Goal: Entertainment & Leisure: Consume media (video, audio)

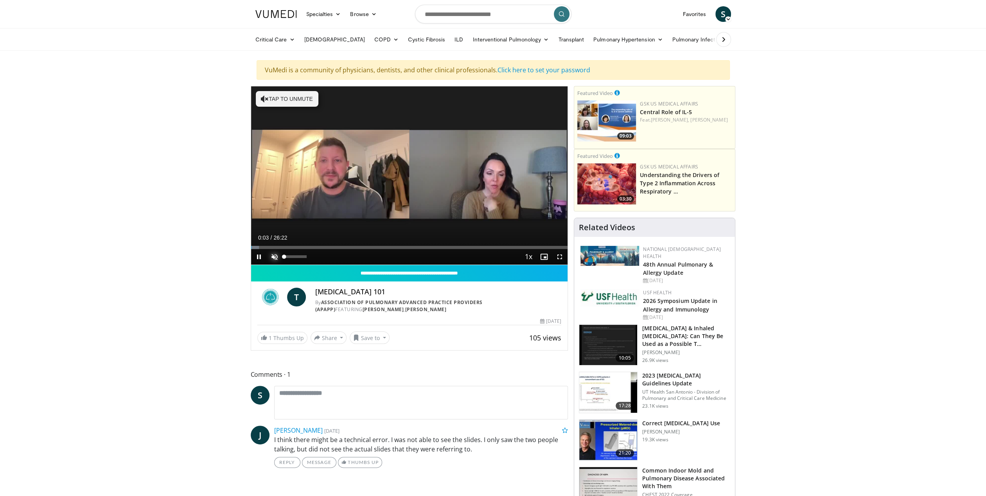
click at [275, 255] on span "Video Player" at bounding box center [275, 257] width 16 height 16
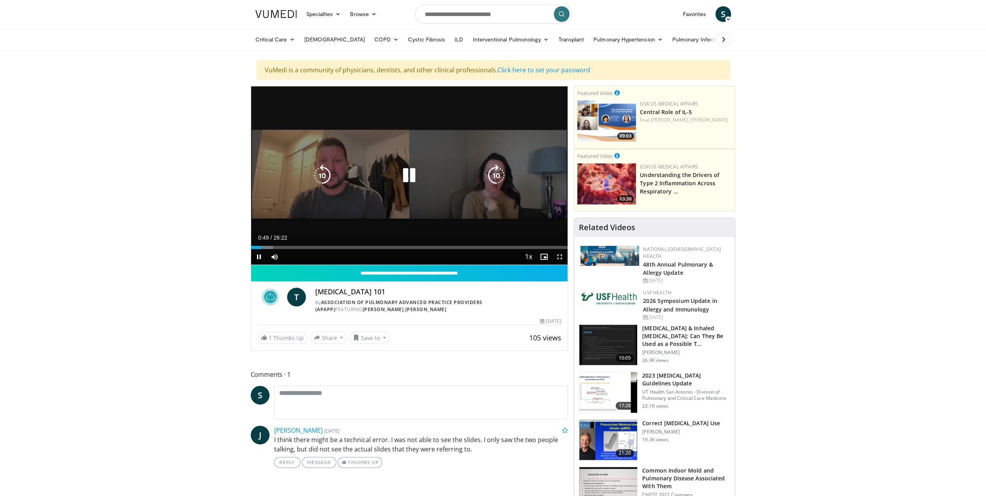
click at [493, 171] on icon "Video Player" at bounding box center [496, 176] width 22 height 22
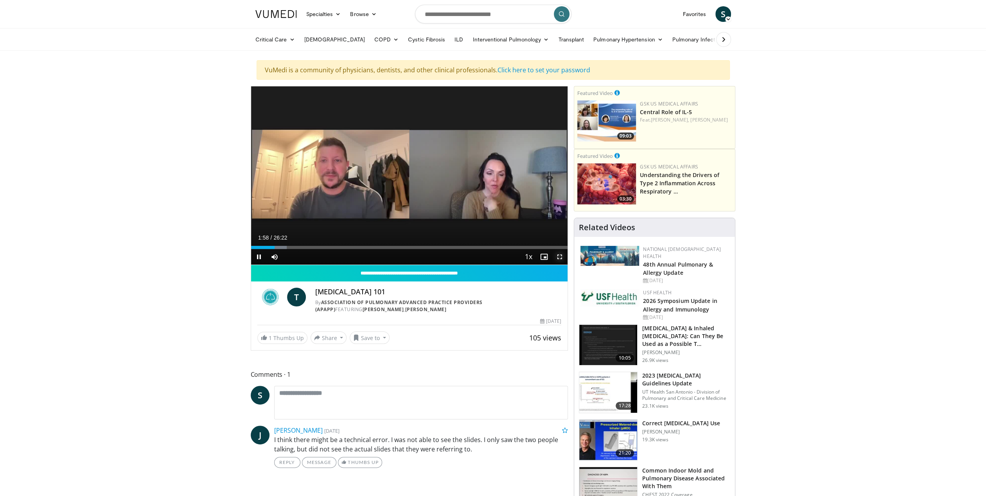
click at [559, 253] on span "Video Player" at bounding box center [560, 257] width 16 height 16
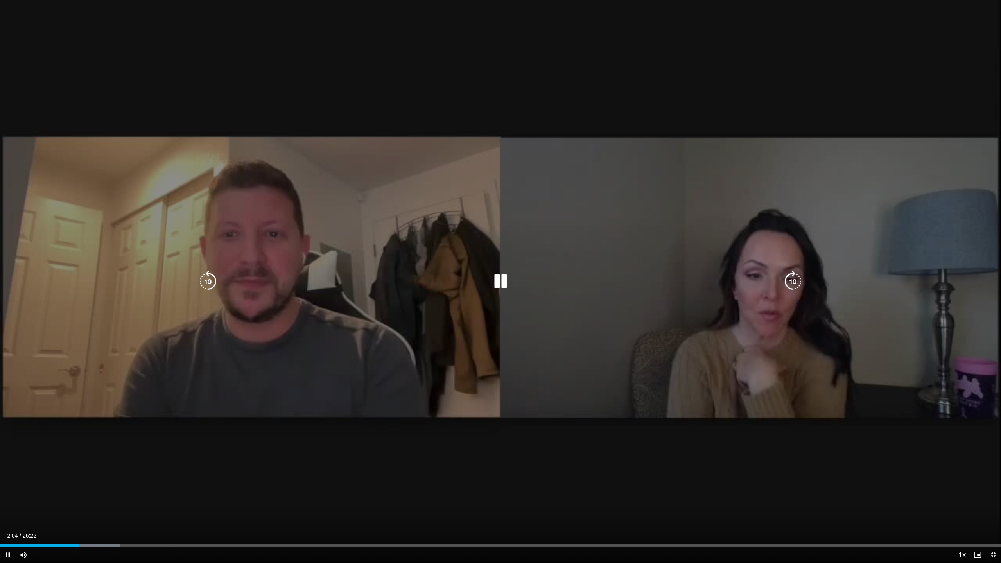
click at [790, 279] on icon "Video Player" at bounding box center [793, 282] width 22 height 22
click at [791, 285] on icon "Video Player" at bounding box center [793, 282] width 22 height 22
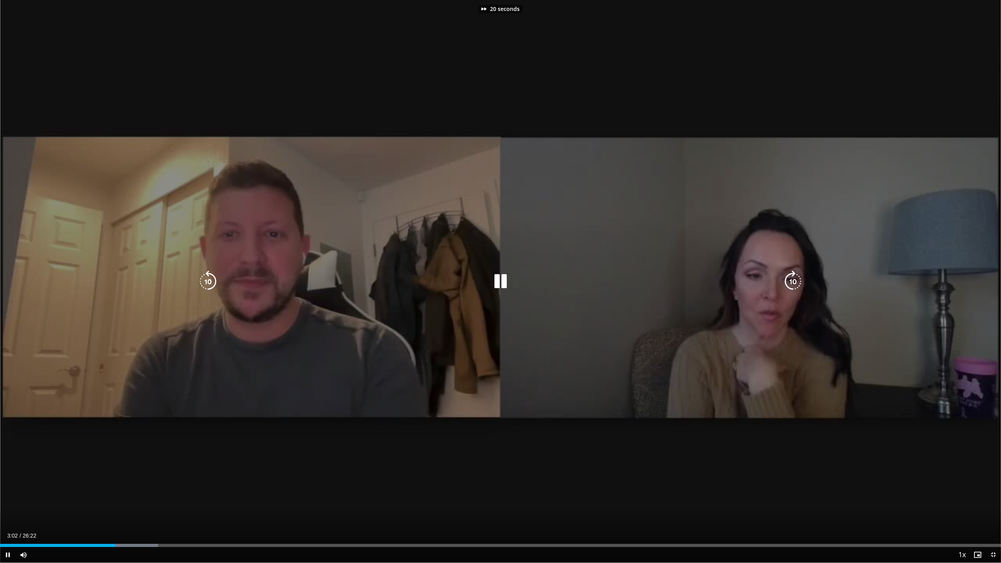
click at [791, 285] on icon "Video Player" at bounding box center [793, 282] width 22 height 22
click at [791, 284] on icon "Video Player" at bounding box center [793, 282] width 22 height 22
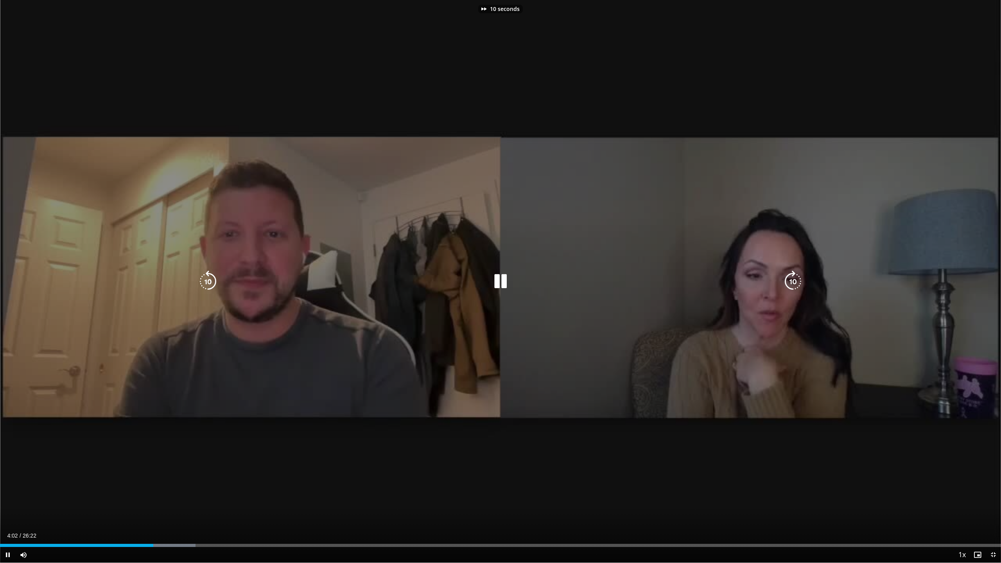
click at [791, 284] on icon "Video Player" at bounding box center [793, 282] width 22 height 22
click at [448, 455] on div "20 seconds Tap to unmute" at bounding box center [500, 281] width 1001 height 563
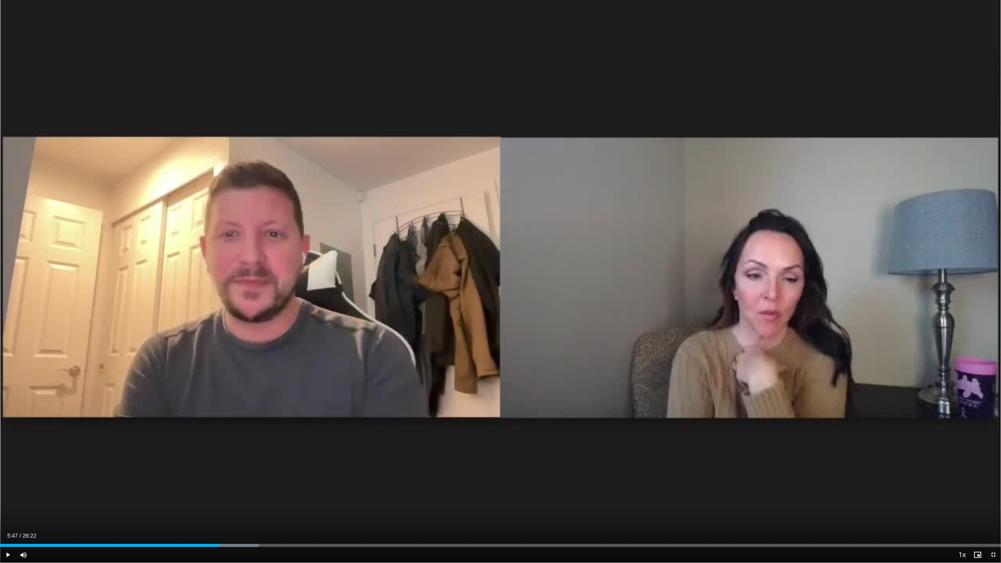
click at [448, 455] on div "20 seconds Tap to unmute" at bounding box center [500, 281] width 1001 height 563
click at [940, 496] on span "1.5x" at bounding box center [944, 508] width 11 height 8
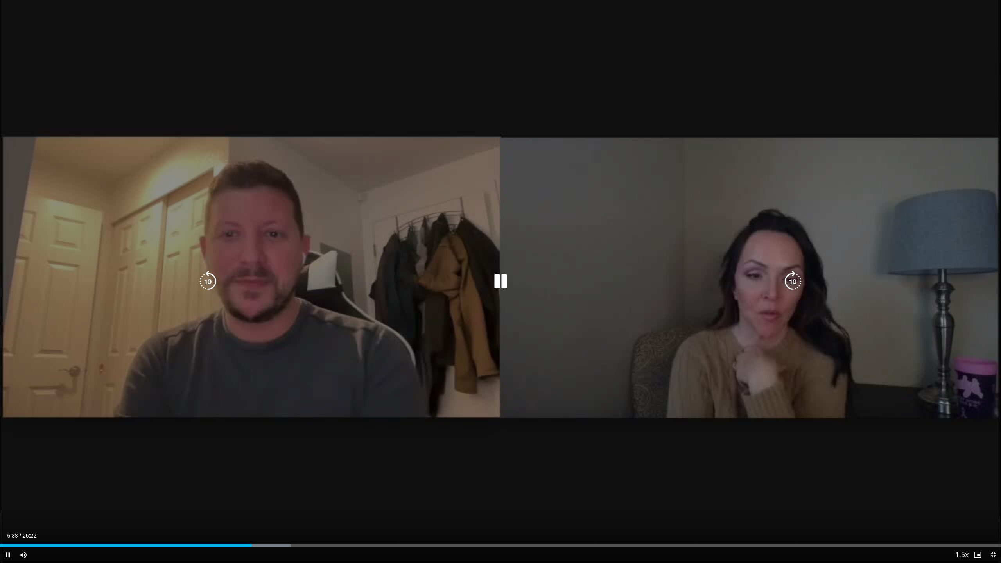
click at [740, 434] on div "20 seconds Tap to unmute" at bounding box center [500, 281] width 1001 height 563
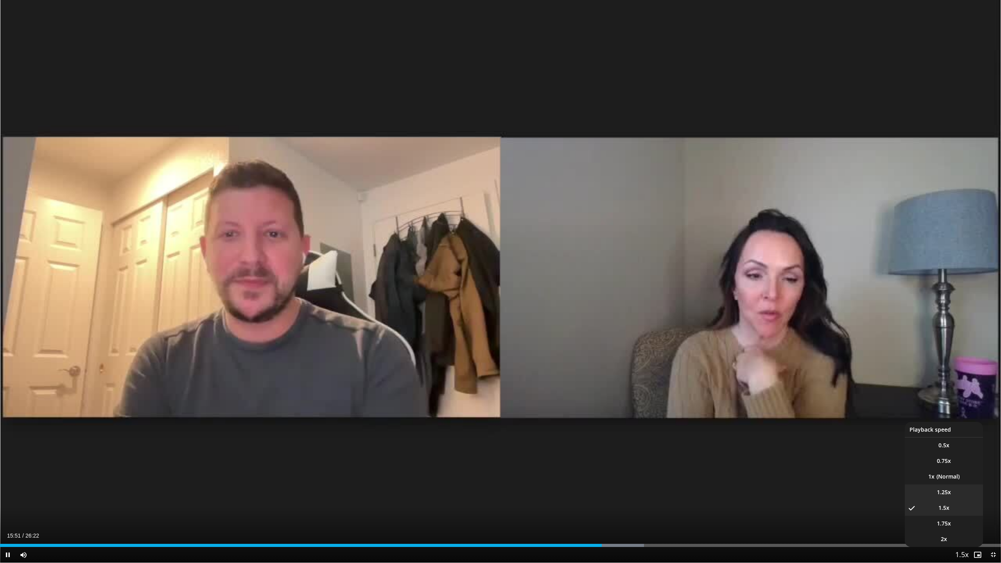
click at [944, 493] on span "1.25x" at bounding box center [944, 493] width 14 height 8
click at [945, 496] on span "1.5x" at bounding box center [944, 508] width 11 height 8
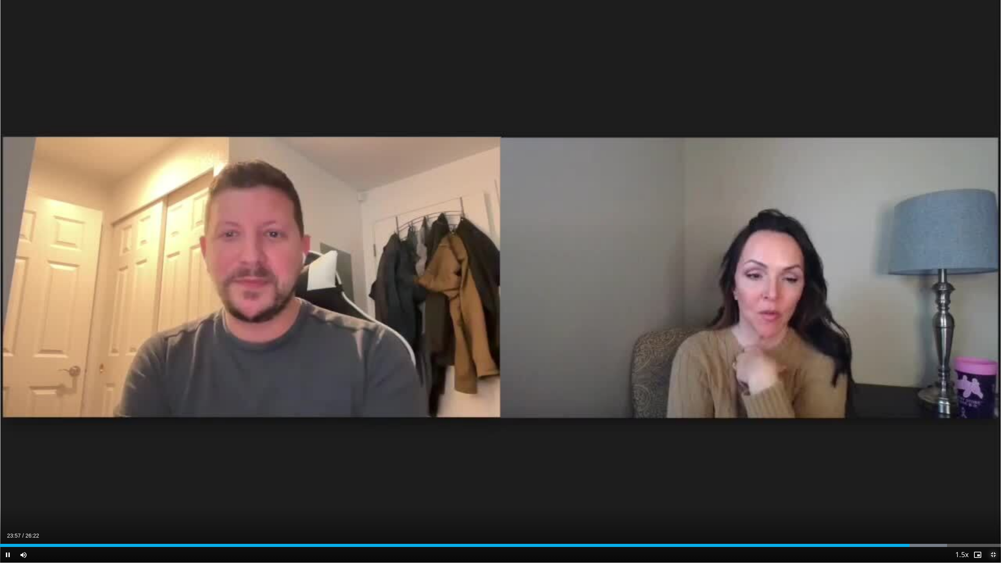
click at [986, 496] on span "Video Player" at bounding box center [994, 555] width 16 height 16
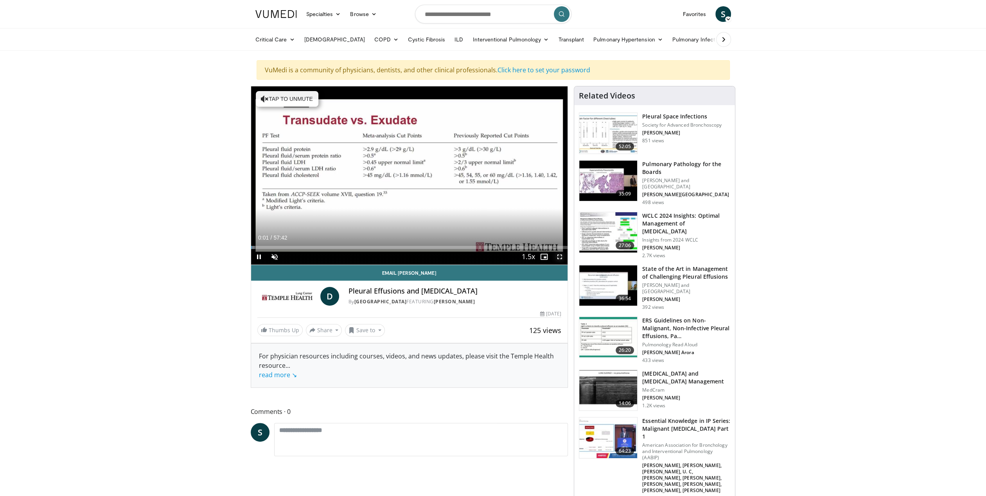
click at [558, 256] on span "Video Player" at bounding box center [560, 257] width 16 height 16
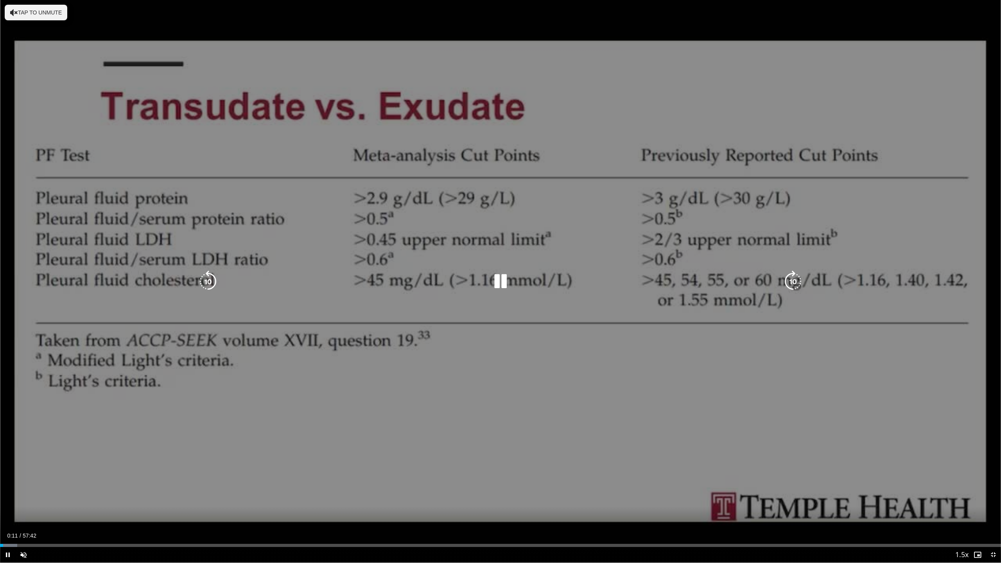
click at [797, 280] on icon "Video Player" at bounding box center [793, 282] width 22 height 22
click at [796, 280] on icon "Video Player" at bounding box center [793, 282] width 22 height 22
click at [208, 285] on icon "Video Player" at bounding box center [208, 282] width 22 height 22
click at [794, 285] on icon "Video Player" at bounding box center [793, 282] width 22 height 22
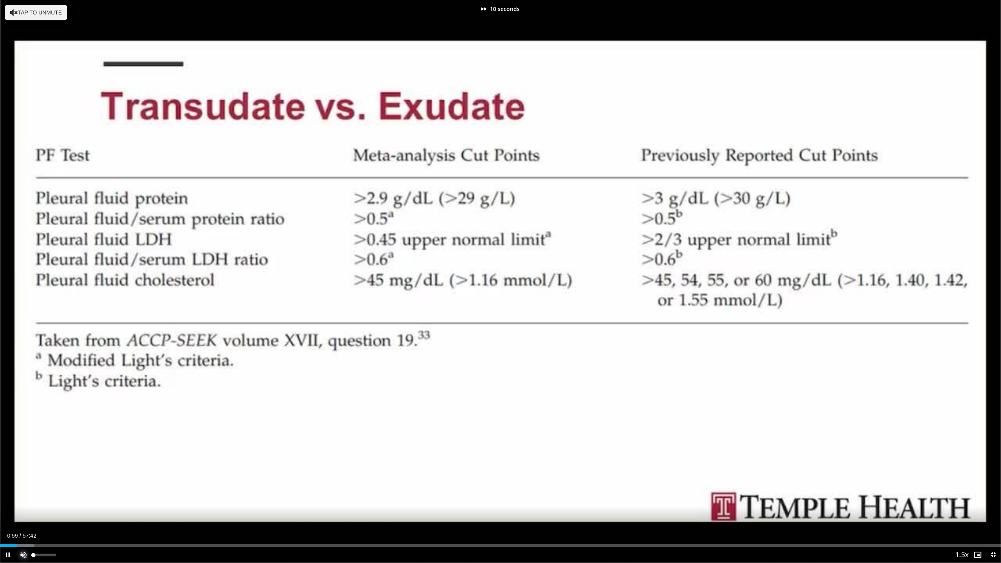
click at [21, 496] on span "Video Player" at bounding box center [24, 555] width 16 height 16
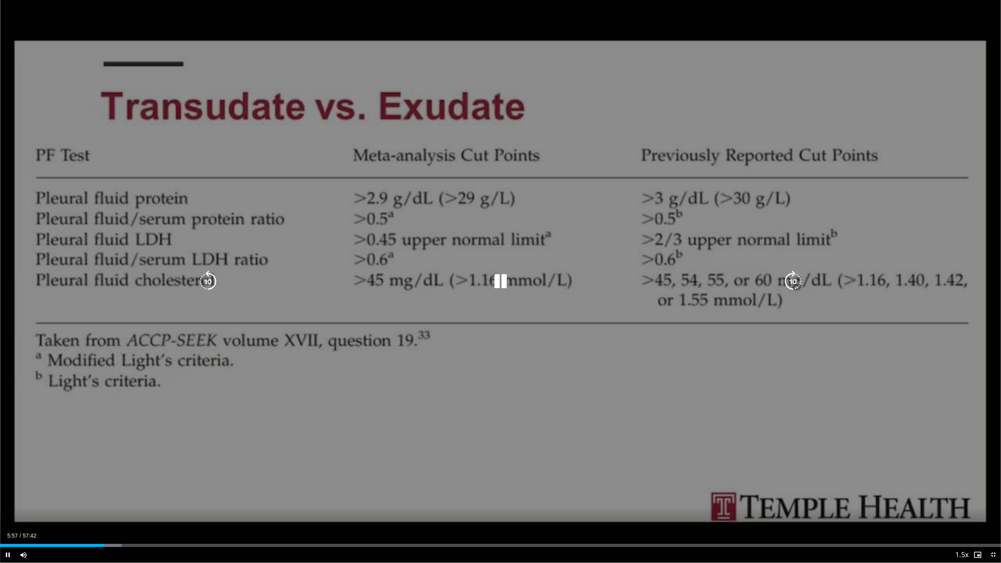
click at [174, 399] on div "10 seconds Tap to unmute" at bounding box center [500, 281] width 1001 height 563
click at [502, 279] on icon "Video Player" at bounding box center [501, 282] width 22 height 22
click at [207, 282] on icon "Video Player" at bounding box center [208, 282] width 22 height 22
click at [504, 280] on icon "Video Player" at bounding box center [501, 282] width 22 height 22
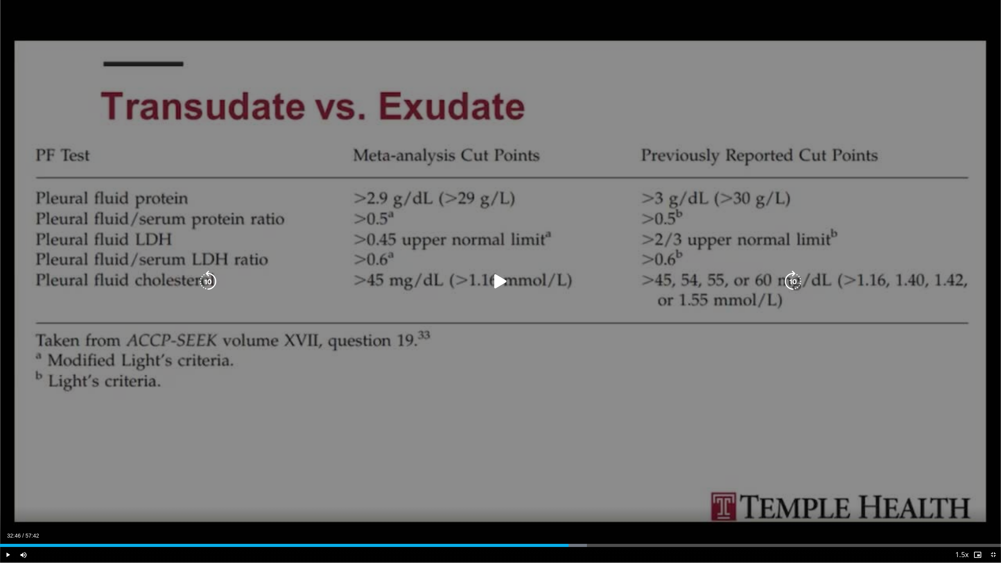
click at [505, 279] on icon "Video Player" at bounding box center [501, 282] width 22 height 22
click at [206, 277] on icon "Video Player" at bounding box center [208, 282] width 22 height 22
click at [498, 285] on icon "Video Player" at bounding box center [501, 282] width 22 height 22
click at [495, 280] on icon "Video Player" at bounding box center [501, 282] width 22 height 22
click at [214, 279] on icon "Video Player" at bounding box center [208, 282] width 22 height 22
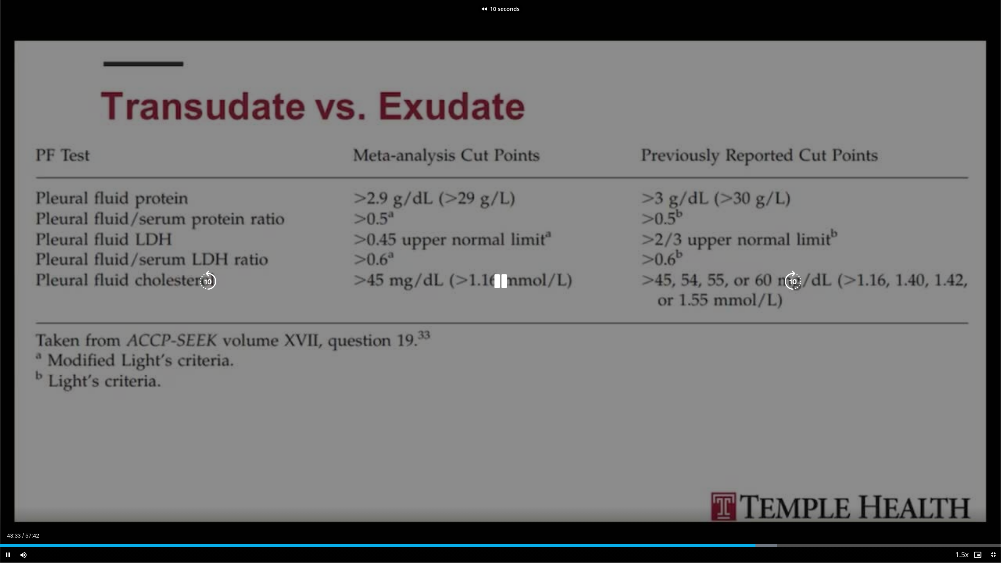
click at [213, 279] on icon "Video Player" at bounding box center [208, 282] width 22 height 22
click at [502, 284] on icon "Video Player" at bounding box center [501, 282] width 22 height 22
click at [800, 282] on icon "Video Player" at bounding box center [793, 282] width 22 height 22
click at [499, 282] on icon "Video Player" at bounding box center [501, 282] width 22 height 22
click at [209, 283] on icon "Video Player" at bounding box center [208, 282] width 22 height 22
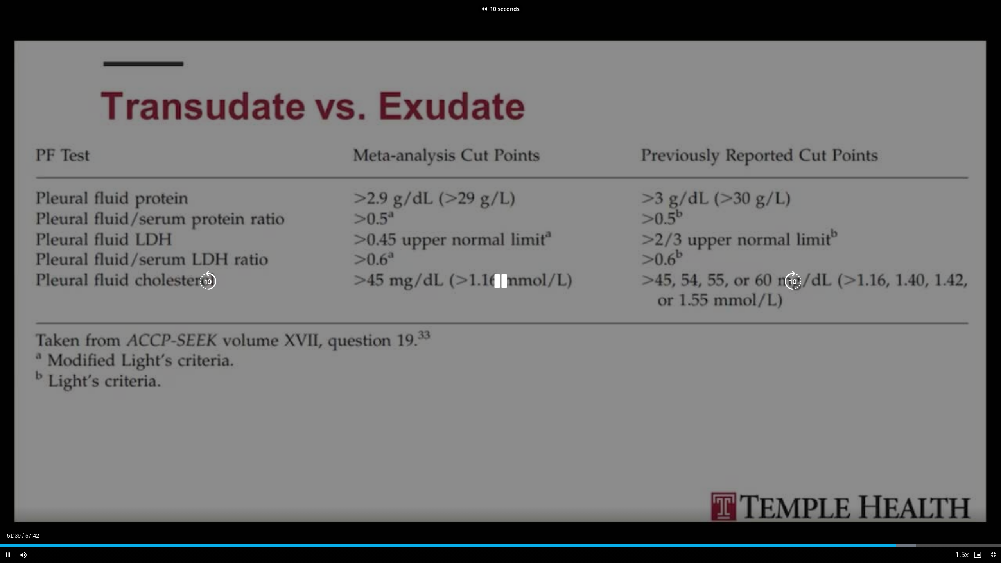
click at [208, 283] on icon "Video Player" at bounding box center [208, 282] width 22 height 22
click at [208, 282] on icon "Video Player" at bounding box center [208, 282] width 22 height 22
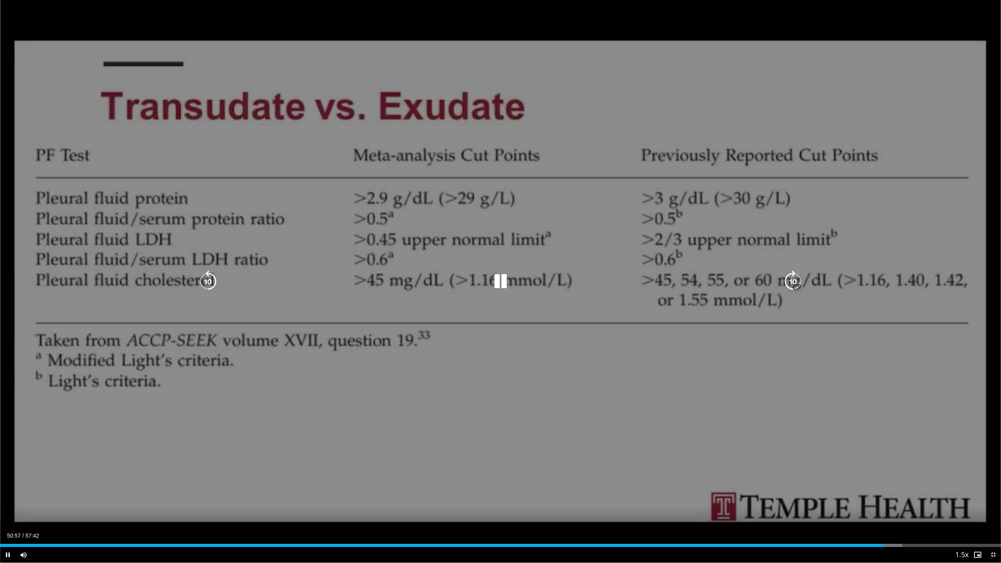
click at [207, 279] on icon "Video Player" at bounding box center [208, 282] width 22 height 22
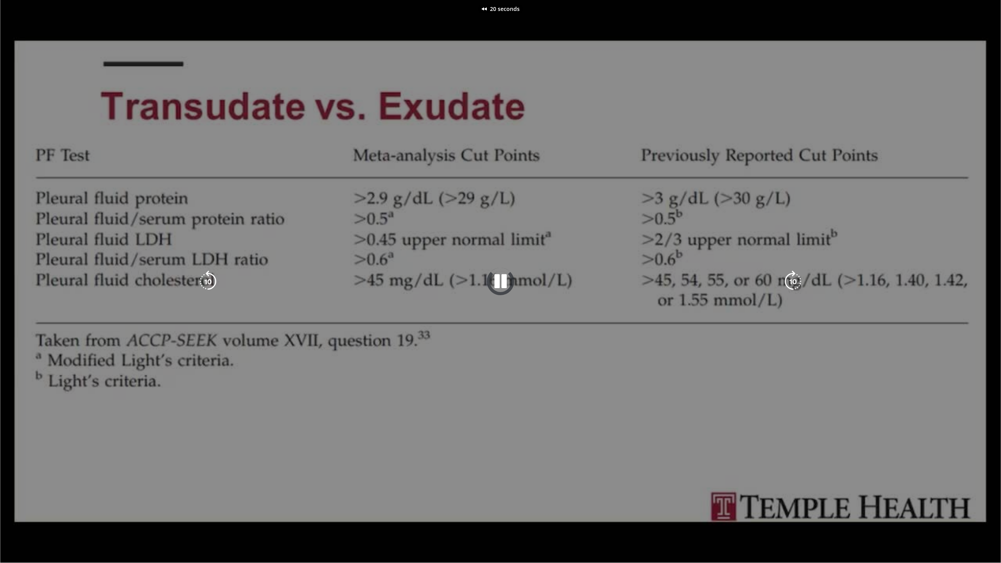
click at [206, 275] on div "20 seconds Tap to unmute" at bounding box center [500, 281] width 1001 height 563
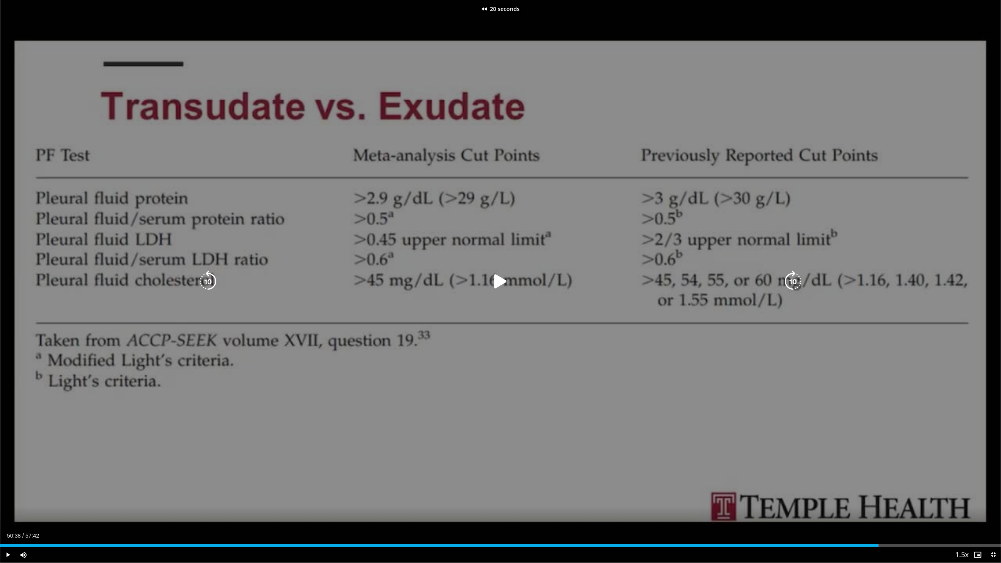
click at [205, 274] on icon "Video Player" at bounding box center [208, 282] width 22 height 22
click at [499, 281] on icon "Video Player" at bounding box center [501, 282] width 22 height 22
click at [367, 99] on div "30 seconds Tap to unmute" at bounding box center [500, 281] width 1001 height 563
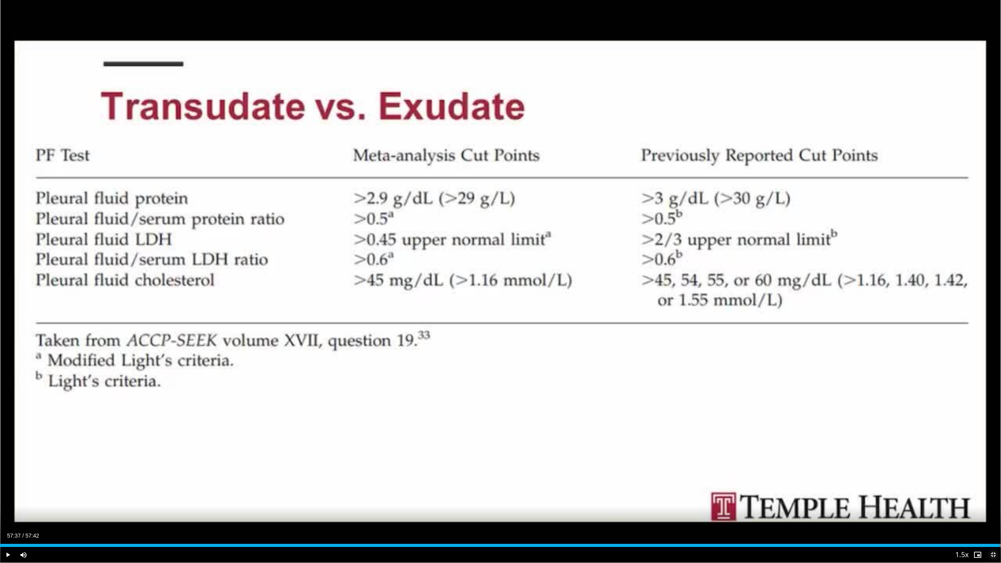
click at [986, 496] on span "Video Player" at bounding box center [994, 555] width 16 height 16
